Goal: Information Seeking & Learning: Check status

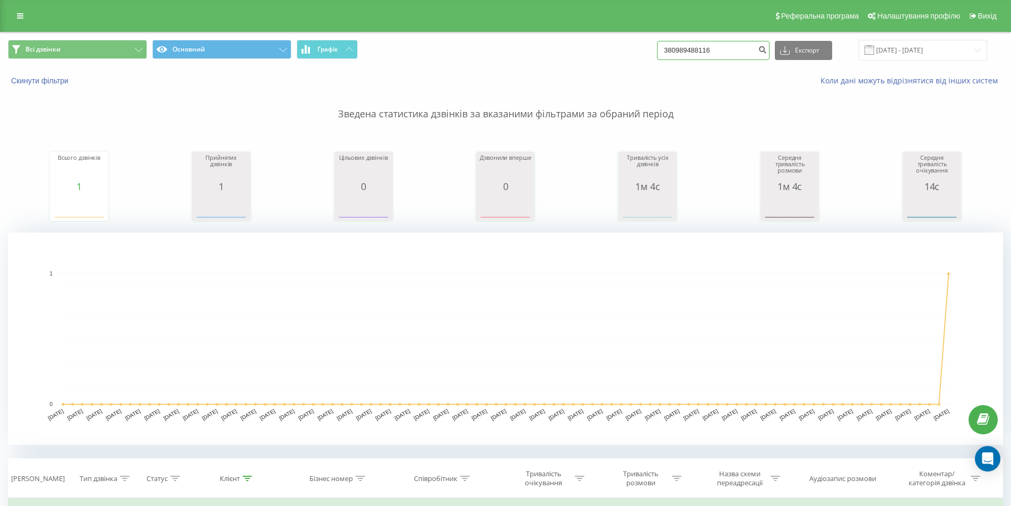
click at [715, 51] on input "380989488116" at bounding box center [713, 50] width 113 height 19
paste input "31064834"
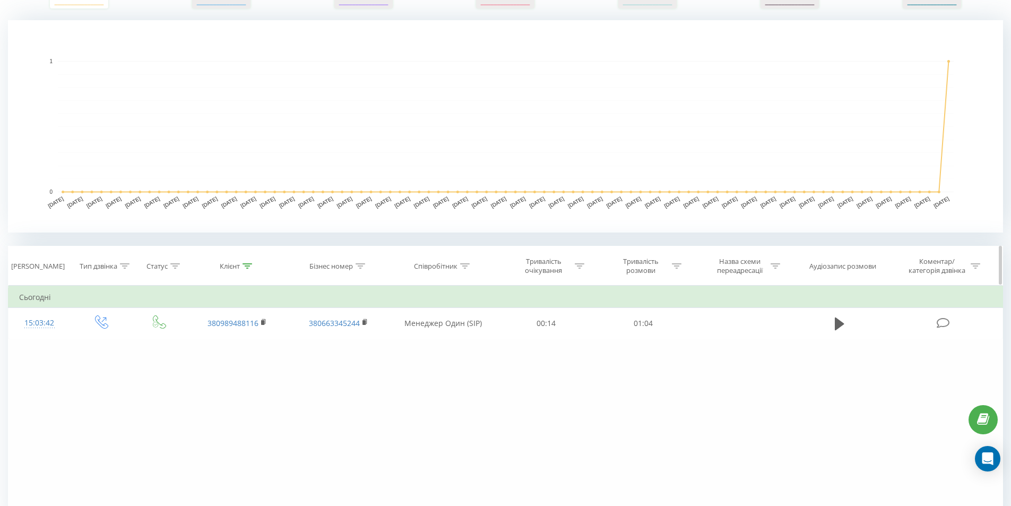
type input "380931064834"
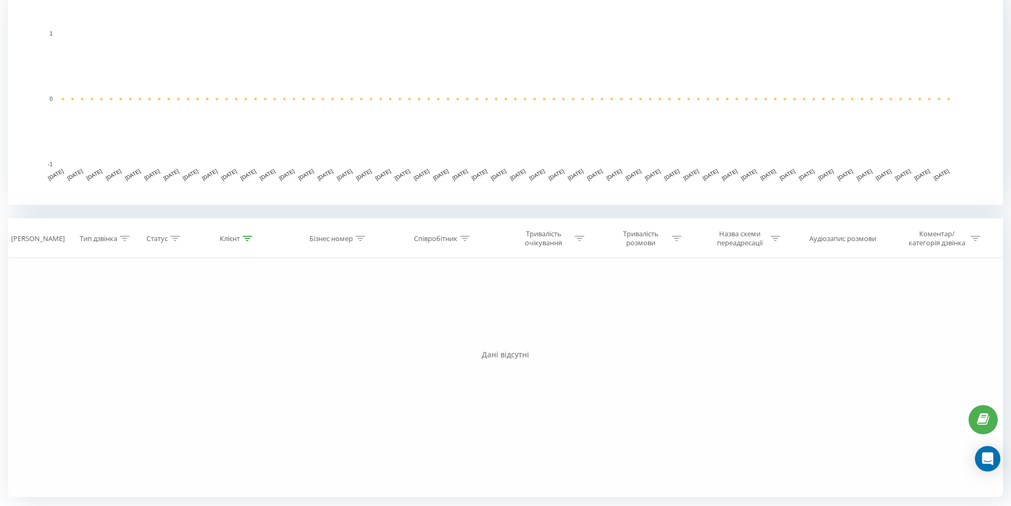
scroll to position [28, 0]
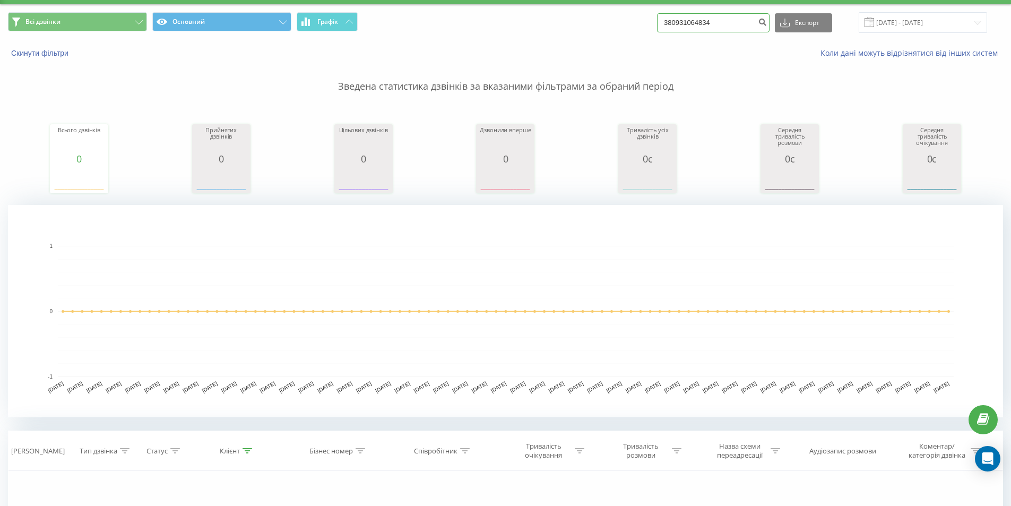
click at [695, 19] on input "380931064834" at bounding box center [713, 22] width 113 height 19
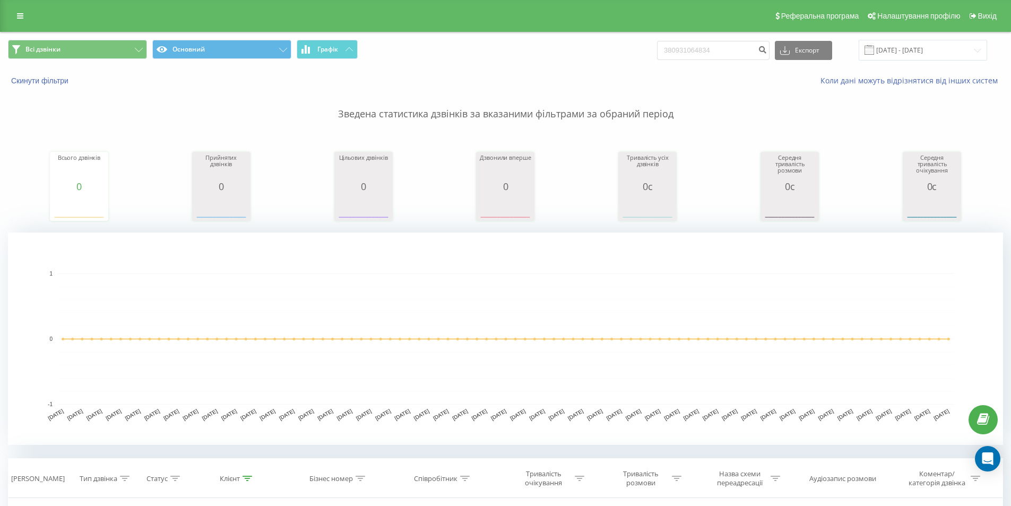
click at [582, 119] on p "Зведена статистика дзвінків за вказаними фільтрами за обраний період" at bounding box center [505, 103] width 995 height 35
click at [587, 145] on div "Всього дзвінків 0 date totalCalls 20.05.25 0 26.05.25 0 01.06.25 0 07.06.25 0 1…" at bounding box center [505, 176] width 995 height 91
